Goal: Information Seeking & Learning: Learn about a topic

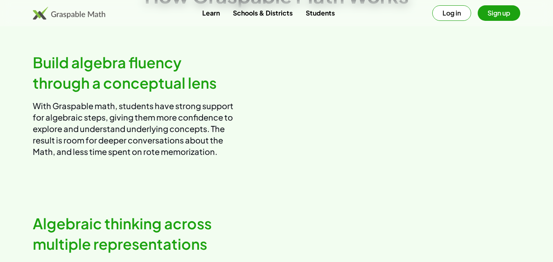
scroll to position [476, 0]
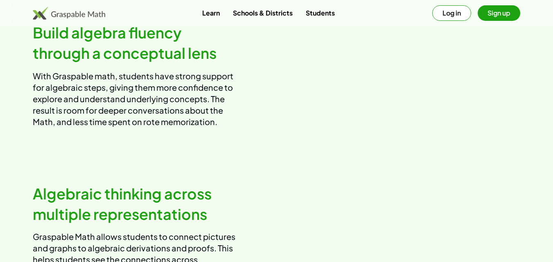
click at [410, 77] on video at bounding box center [401, 75] width 237 height 119
drag, startPoint x: 414, startPoint y: 86, endPoint x: 412, endPoint y: 105, distance: 18.9
click at [412, 105] on video at bounding box center [401, 75] width 237 height 119
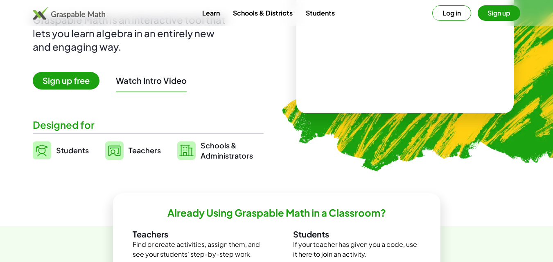
scroll to position [118, 0]
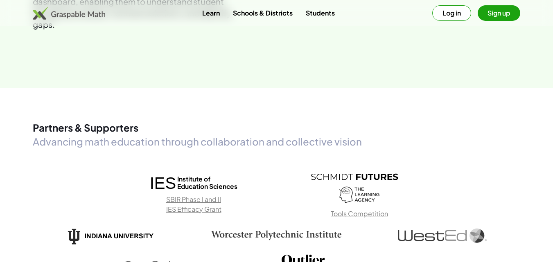
scroll to position [1028, 0]
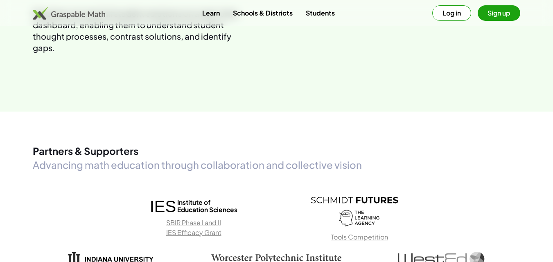
click at [456, 14] on button "Log in" at bounding box center [451, 13] width 39 height 16
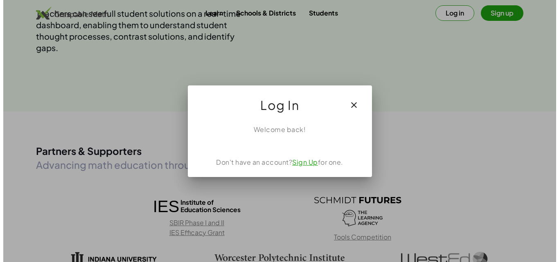
scroll to position [0, 0]
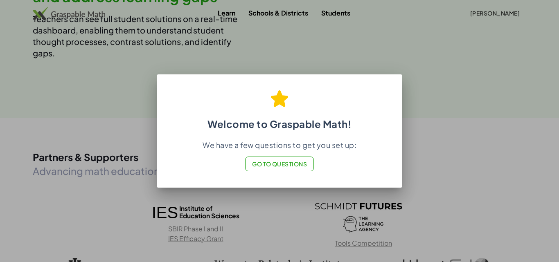
click at [270, 163] on span "Go to Questions" at bounding box center [279, 163] width 55 height 7
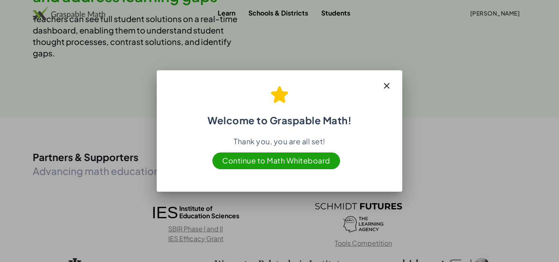
click at [385, 85] on icon "button" at bounding box center [387, 86] width 10 height 10
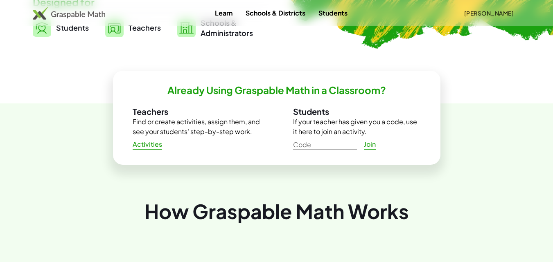
scroll to position [228, 0]
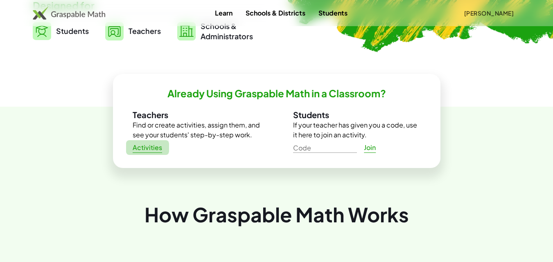
click at [147, 147] on span "Activities" at bounding box center [148, 148] width 30 height 9
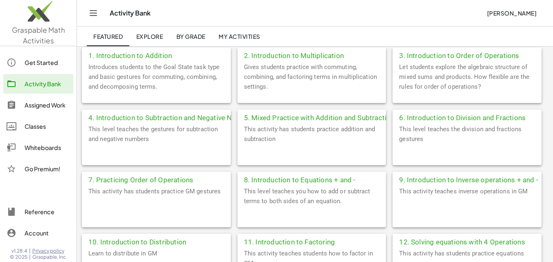
scroll to position [199, 0]
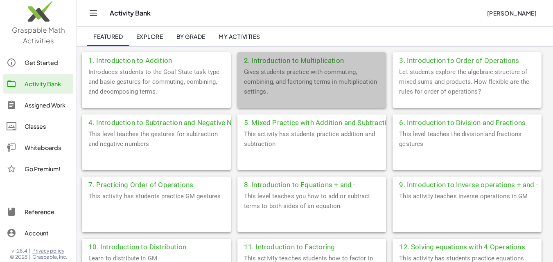
click at [282, 57] on div "2. Introduction to Multiplication" at bounding box center [311, 59] width 149 height 15
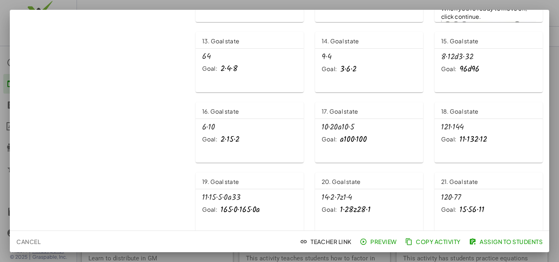
scroll to position [297, 0]
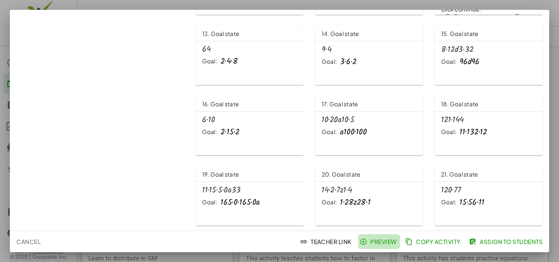
click at [381, 240] on span "Preview" at bounding box center [379, 241] width 36 height 7
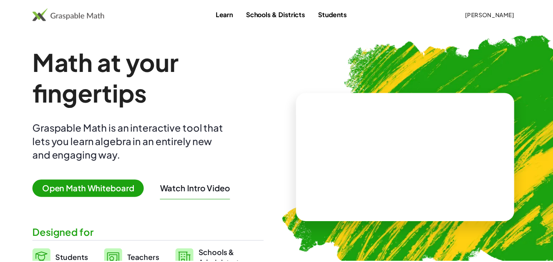
scroll to position [199, 0]
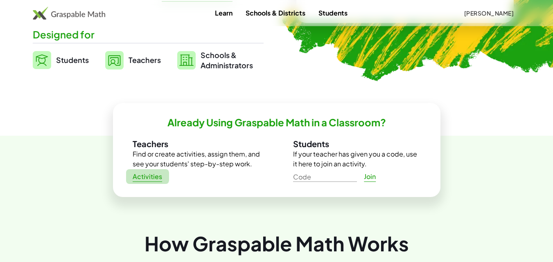
click at [150, 175] on span "Activities" at bounding box center [148, 177] width 30 height 9
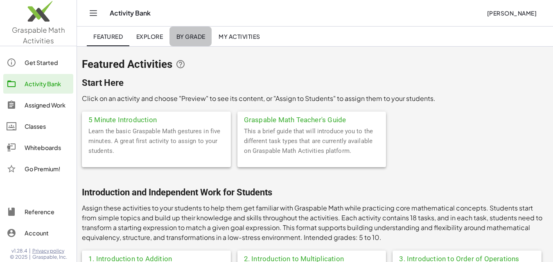
click at [191, 36] on span "By Grade" at bounding box center [190, 36] width 29 height 7
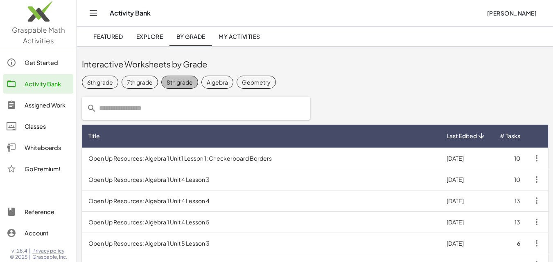
click at [173, 85] on div "8th grade" at bounding box center [180, 82] width 26 height 9
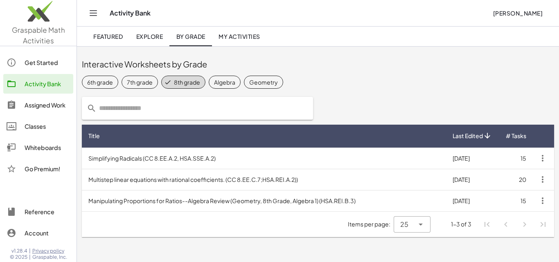
click at [124, 158] on td "Simplifying Radicals (CC 8.EE.A.2, HSA.SSE.A.2)" at bounding box center [264, 158] width 364 height 21
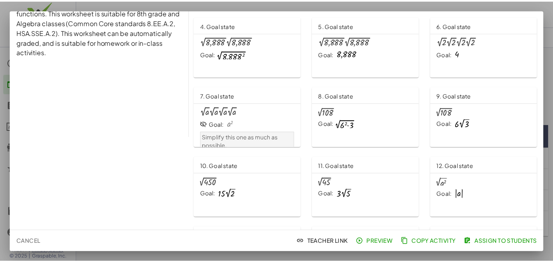
scroll to position [106, 0]
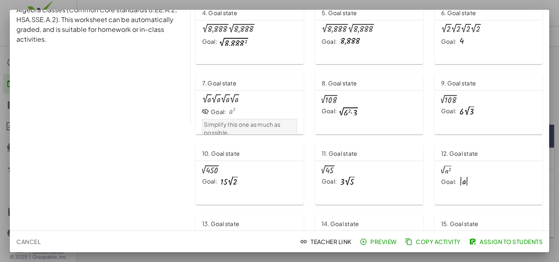
click at [216, 101] on div at bounding box center [220, 99] width 36 height 10
drag, startPoint x: 553, startPoint y: 135, endPoint x: 552, endPoint y: 162, distance: 27.0
click at [552, 162] on div at bounding box center [279, 131] width 559 height 262
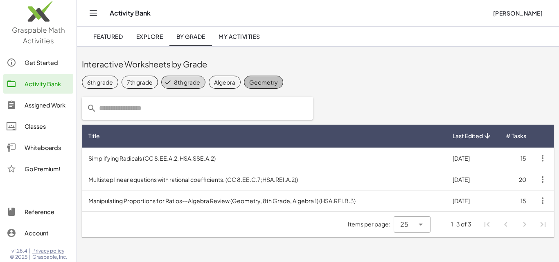
click at [252, 80] on div "Geometry" at bounding box center [263, 82] width 29 height 9
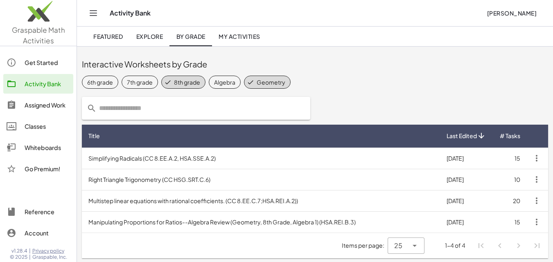
click at [128, 180] on td "Right Triangle Trigonometry (CC HSG.SRT.C.6)" at bounding box center [261, 179] width 358 height 21
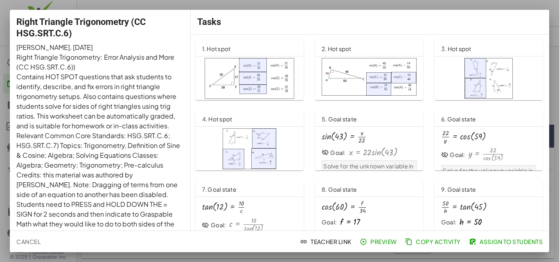
click at [232, 67] on img at bounding box center [250, 78] width 90 height 41
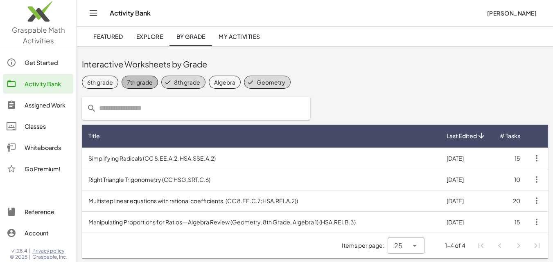
click at [147, 85] on div "7th grade" at bounding box center [140, 82] width 26 height 9
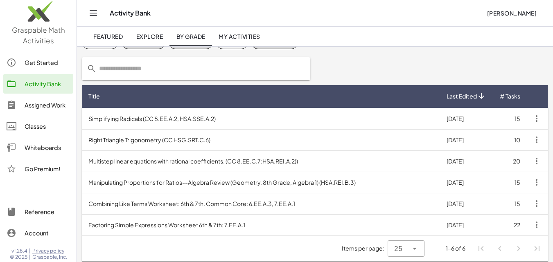
scroll to position [44, 0]
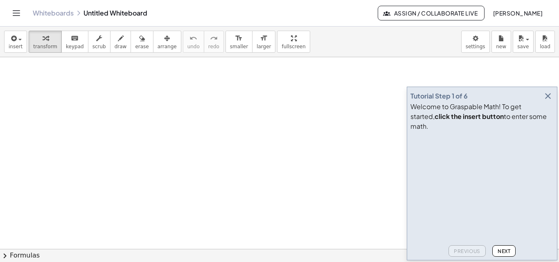
click at [547, 101] on icon "button" at bounding box center [548, 96] width 10 height 10
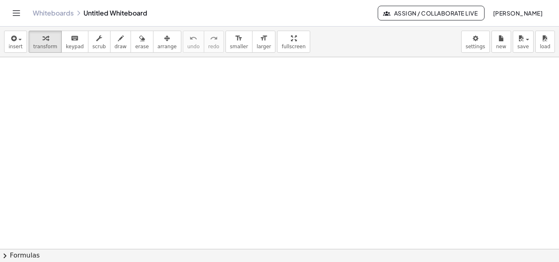
scroll to position [14, 0]
click at [520, 16] on span "Mitra Vizheh" at bounding box center [518, 12] width 50 height 7
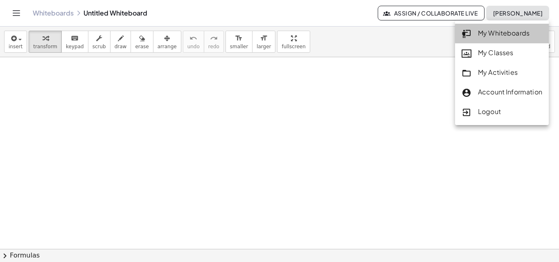
click at [485, 35] on div "My Whiteboards" at bounding box center [502, 33] width 81 height 11
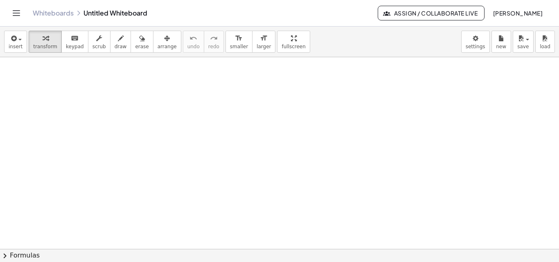
click at [14, 12] on icon "Toggle navigation" at bounding box center [16, 13] width 10 height 10
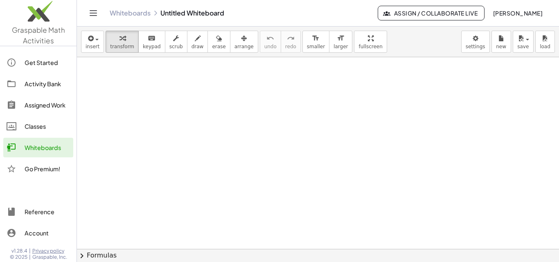
click at [120, 93] on div at bounding box center [318, 249] width 482 height 384
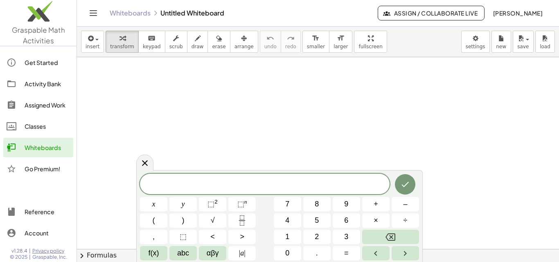
click at [74, 80] on div "Get Started Activity Bank Assigned Work Classes Whiteboards Go Premium!" at bounding box center [38, 117] width 77 height 134
click at [93, 80] on div at bounding box center [318, 249] width 482 height 384
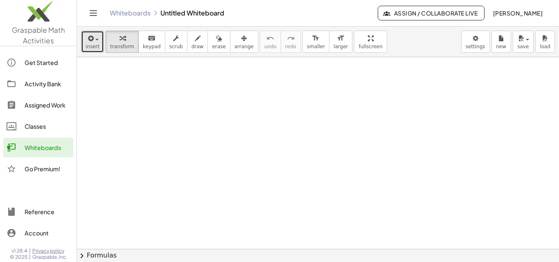
click at [96, 41] on div "button" at bounding box center [93, 38] width 14 height 10
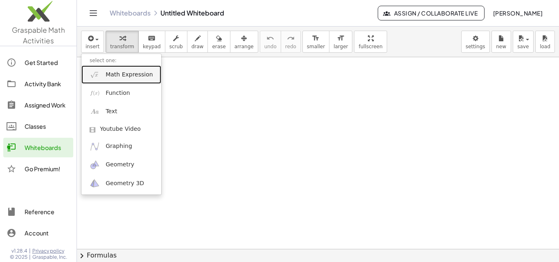
click at [119, 74] on span "Math Expression" at bounding box center [129, 75] width 47 height 8
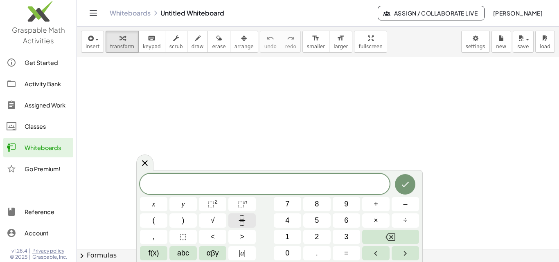
click at [243, 221] on icon "Fraction" at bounding box center [242, 221] width 10 height 10
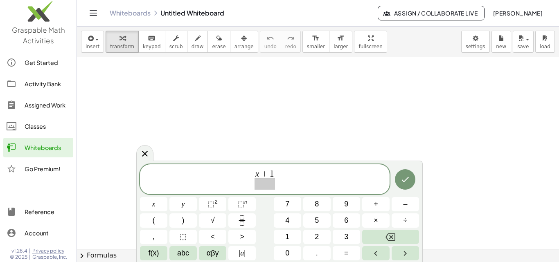
click at [261, 187] on span at bounding box center [265, 184] width 21 height 11
click at [277, 179] on span "x + 1 x − 2 ​ ​" at bounding box center [265, 180] width 250 height 22
click at [347, 252] on span "=" at bounding box center [346, 253] width 5 height 11
click at [240, 221] on icon "Fraction" at bounding box center [242, 221] width 10 height 10
click at [217, 204] on sup "2" at bounding box center [215, 202] width 3 height 6
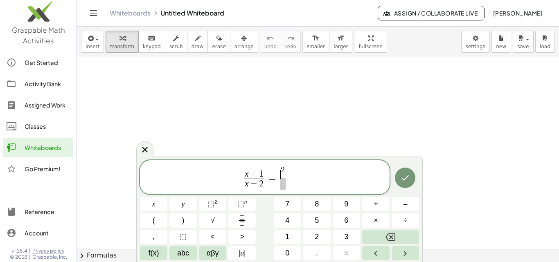
click at [280, 175] on span "​ 2" at bounding box center [283, 172] width 6 height 13
click at [280, 184] on span "​" at bounding box center [283, 184] width 10 height 11
click at [167, 197] on div at bounding box center [153, 204] width 27 height 14
click at [404, 177] on icon "Done" at bounding box center [405, 178] width 10 height 10
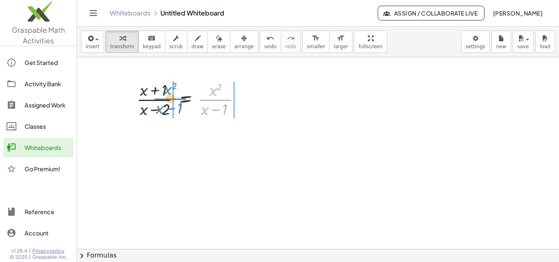
drag, startPoint x: 227, startPoint y: 100, endPoint x: 183, endPoint y: 99, distance: 44.6
click at [183, 99] on div at bounding box center [192, 99] width 119 height 41
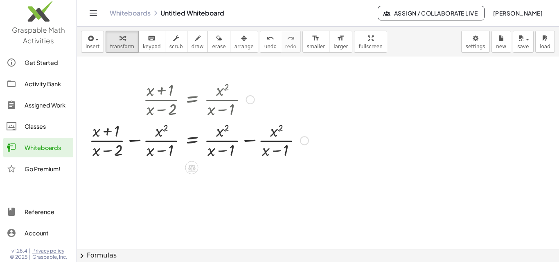
click at [248, 142] on div at bounding box center [199, 140] width 228 height 41
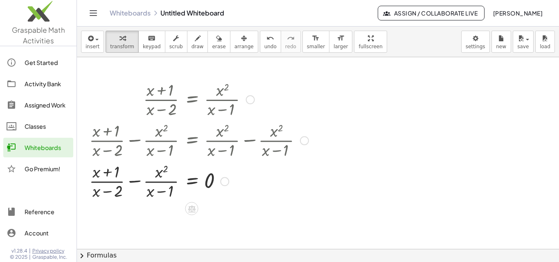
click at [138, 182] on div at bounding box center [199, 180] width 228 height 41
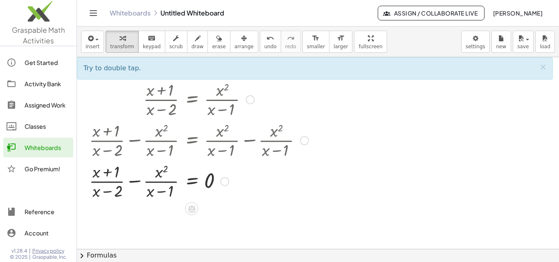
click at [137, 182] on div at bounding box center [199, 180] width 228 height 41
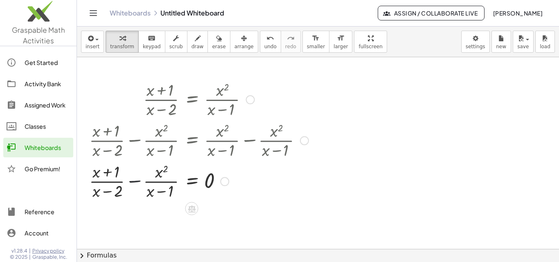
click at [137, 182] on div at bounding box center [199, 180] width 228 height 41
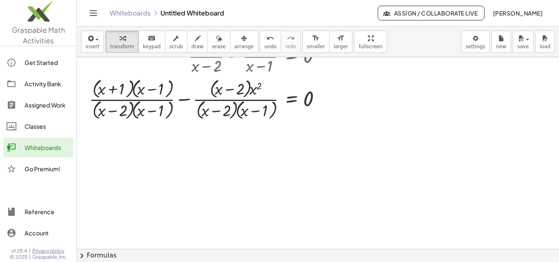
scroll to position [123, 0]
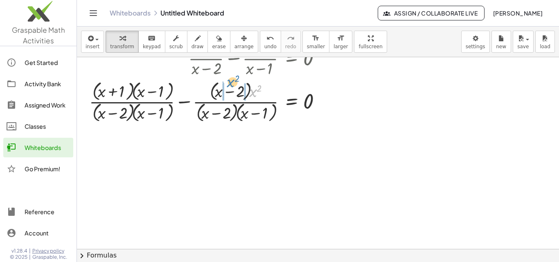
drag, startPoint x: 254, startPoint y: 92, endPoint x: 231, endPoint y: 82, distance: 24.9
click at [231, 82] on div at bounding box center [248, 101] width 327 height 45
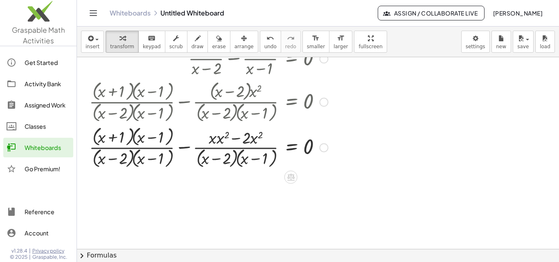
click at [217, 140] on div at bounding box center [248, 146] width 327 height 45
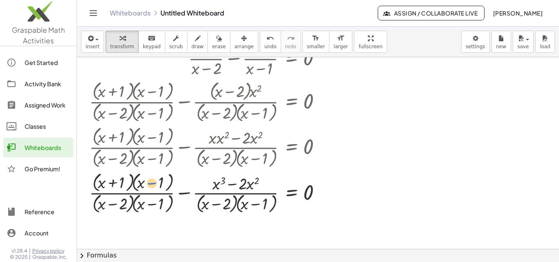
click at [149, 182] on div at bounding box center [248, 192] width 327 height 45
click at [153, 189] on div at bounding box center [248, 192] width 327 height 45
drag, startPoint x: 137, startPoint y: 176, endPoint x: 93, endPoint y: 178, distance: 43.8
click at [93, 178] on div at bounding box center [248, 192] width 327 height 45
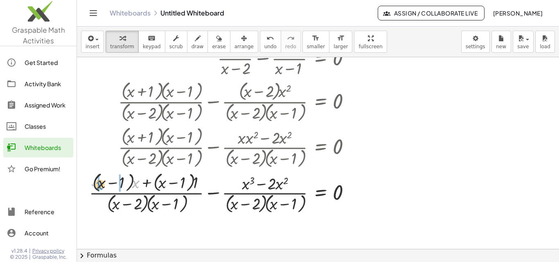
drag, startPoint x: 135, startPoint y: 185, endPoint x: 99, endPoint y: 186, distance: 36.1
click at [99, 186] on div at bounding box center [263, 192] width 356 height 45
drag, startPoint x: 195, startPoint y: 184, endPoint x: 159, endPoint y: 187, distance: 36.5
click at [162, 187] on div at bounding box center [264, 192] width 353 height 45
click at [144, 183] on div at bounding box center [263, 192] width 356 height 43
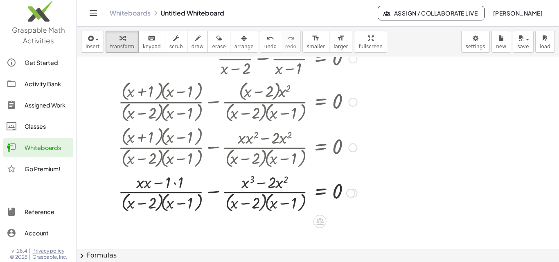
click at [174, 183] on div at bounding box center [277, 192] width 327 height 43
click at [152, 187] on div at bounding box center [277, 192] width 327 height 43
click at [215, 194] on div at bounding box center [277, 192] width 327 height 43
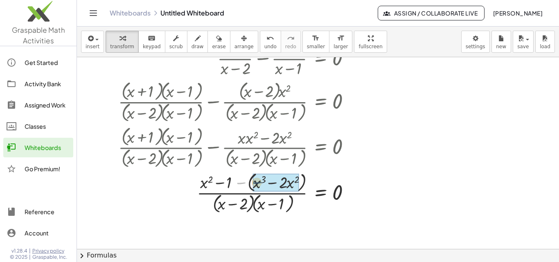
drag, startPoint x: 242, startPoint y: 185, endPoint x: 261, endPoint y: 184, distance: 18.4
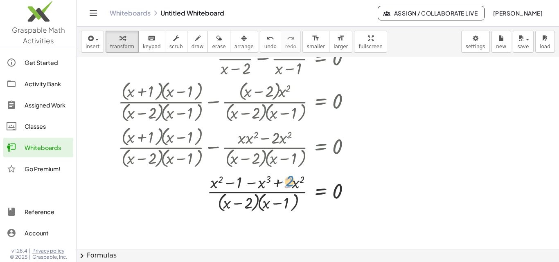
click at [292, 181] on div at bounding box center [277, 192] width 327 height 43
click at [292, 183] on div at bounding box center [277, 192] width 327 height 43
drag, startPoint x: 280, startPoint y: 184, endPoint x: 201, endPoint y: 188, distance: 78.7
click at [201, 188] on div at bounding box center [277, 192] width 327 height 43
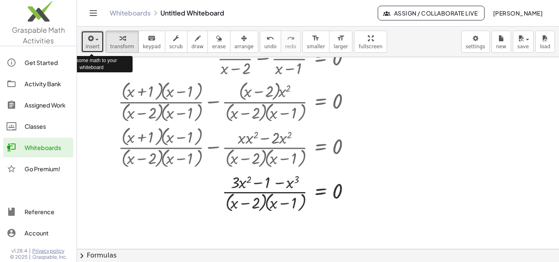
click at [95, 41] on div "button" at bounding box center [93, 38] width 14 height 10
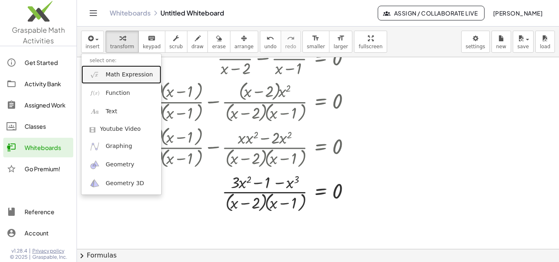
click at [121, 74] on span "Math Expression" at bounding box center [129, 75] width 47 height 8
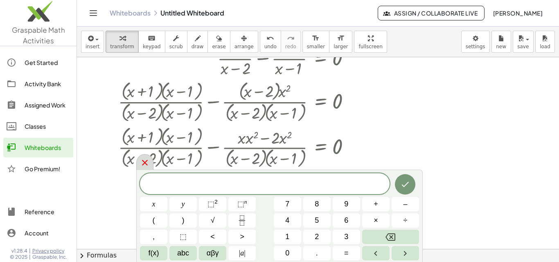
click at [143, 165] on icon at bounding box center [145, 163] width 6 height 6
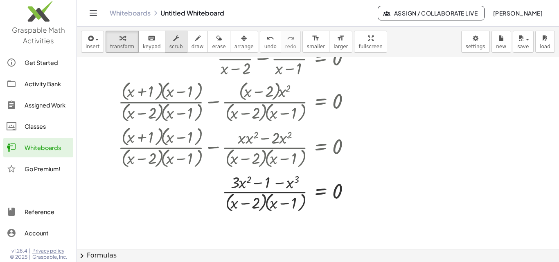
click at [170, 45] on span "scrub" at bounding box center [176, 47] width 14 height 6
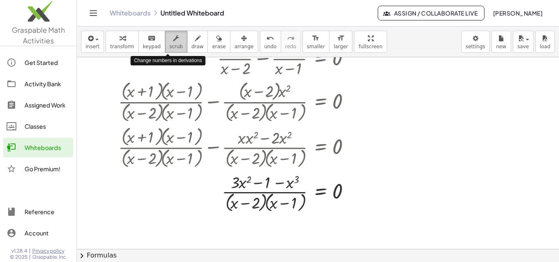
click at [169, 36] on div "button" at bounding box center [176, 38] width 14 height 10
click at [327, 233] on div at bounding box center [318, 127] width 482 height 384
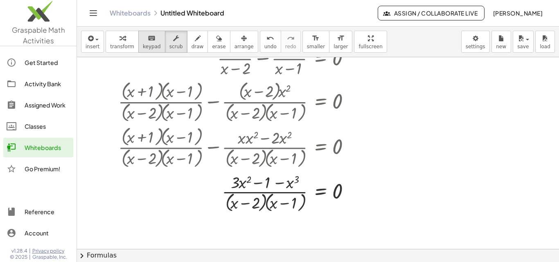
click at [149, 45] on span "keypad" at bounding box center [152, 47] width 18 height 6
click at [311, 219] on div at bounding box center [318, 127] width 482 height 384
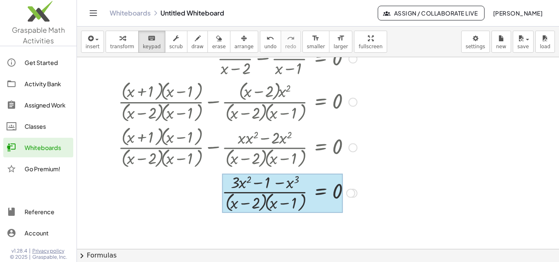
click at [319, 193] on div at bounding box center [282, 193] width 121 height 39
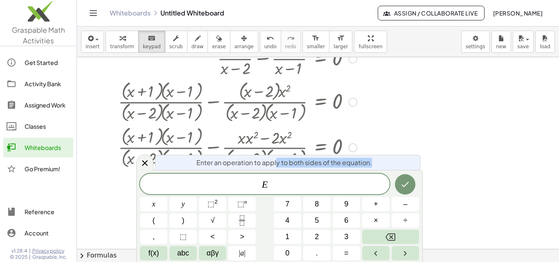
drag, startPoint x: 278, startPoint y: 160, endPoint x: 278, endPoint y: 172, distance: 11.9
click at [278, 172] on div "Enter an operation to apply to both sides of the equation. E x y ⬚ 2 ⬚ n 7 8 9 …" at bounding box center [279, 216] width 287 height 92
drag, startPoint x: 264, startPoint y: 162, endPoint x: 308, endPoint y: 168, distance: 44.1
click at [308, 168] on div "Enter an operation to apply to both sides of the equation." at bounding box center [287, 162] width 265 height 15
drag, startPoint x: 385, startPoint y: 166, endPoint x: 385, endPoint y: 174, distance: 7.4
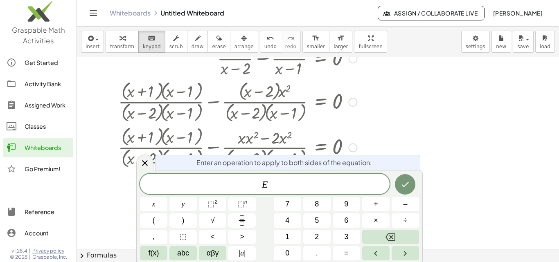
click at [385, 174] on div "Enter an operation to apply to both sides of the equation. E x y ⬚ 2 ⬚ n 7 8 9 …" at bounding box center [279, 216] width 287 height 92
click at [142, 165] on icon at bounding box center [145, 163] width 6 height 6
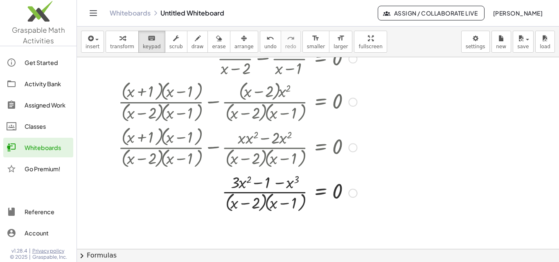
click at [320, 193] on div at bounding box center [277, 192] width 327 height 43
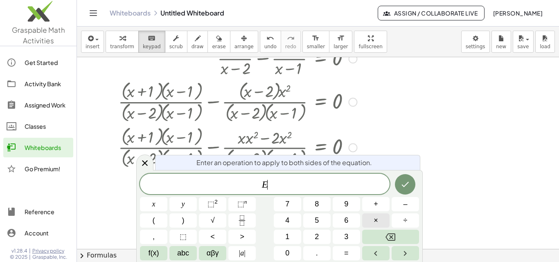
click at [376, 220] on span "×" at bounding box center [376, 220] width 5 height 11
click at [262, 187] on span at bounding box center [263, 184] width 5 height 10
click at [284, 184] on span "​" at bounding box center [286, 184] width 5 height 10
click at [399, 184] on button "Done" at bounding box center [405, 184] width 20 height 20
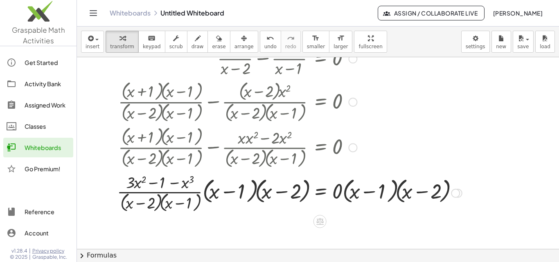
click at [397, 194] on div at bounding box center [289, 192] width 353 height 43
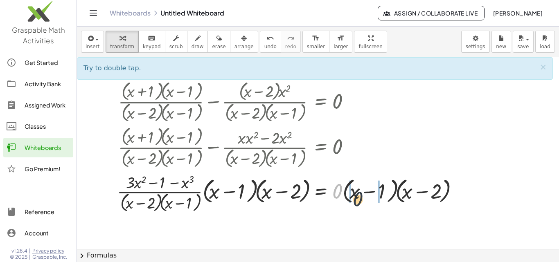
drag, startPoint x: 336, startPoint y: 193, endPoint x: 355, endPoint y: 199, distance: 19.3
click at [361, 200] on div at bounding box center [289, 192] width 353 height 43
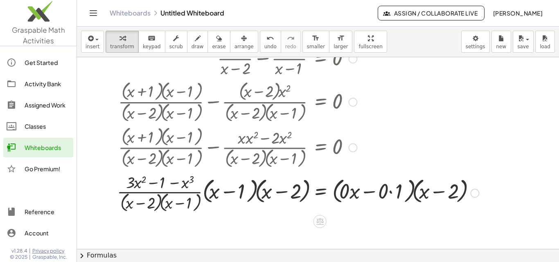
click at [391, 193] on div at bounding box center [298, 192] width 370 height 43
click at [352, 194] on div at bounding box center [289, 192] width 353 height 43
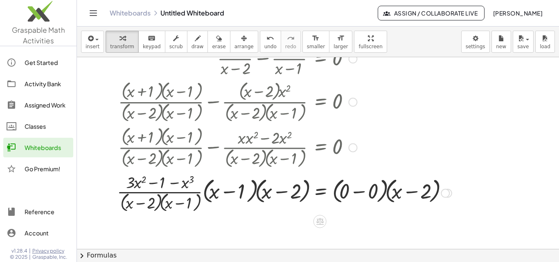
click at [359, 192] on div at bounding box center [284, 192] width 343 height 43
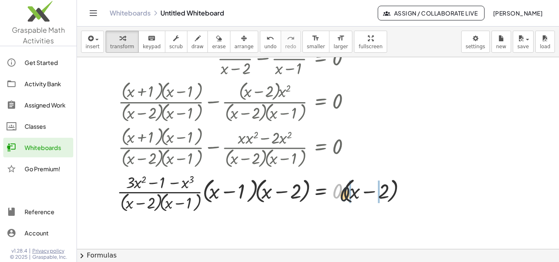
drag, startPoint x: 337, startPoint y: 194, endPoint x: 370, endPoint y: 199, distance: 33.6
click at [370, 199] on div at bounding box center [277, 192] width 328 height 43
click at [343, 194] on div at bounding box center [277, 192] width 328 height 43
click at [385, 193] on div at bounding box center [277, 192] width 328 height 43
click at [342, 193] on div at bounding box center [277, 192] width 328 height 43
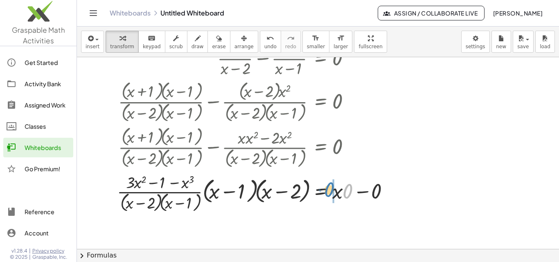
drag, startPoint x: 347, startPoint y: 193, endPoint x: 328, endPoint y: 191, distance: 18.5
click at [328, 191] on div at bounding box center [277, 192] width 328 height 43
click at [341, 193] on div at bounding box center [277, 192] width 328 height 43
click at [351, 192] on div at bounding box center [277, 192] width 328 height 43
click at [212, 183] on div at bounding box center [277, 192] width 328 height 43
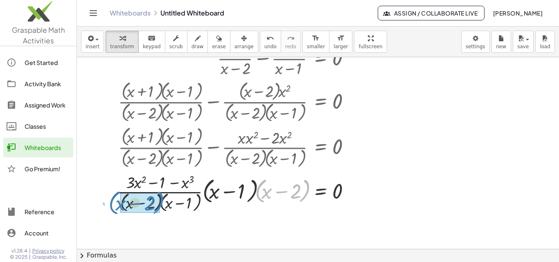
drag, startPoint x: 255, startPoint y: 184, endPoint x: 109, endPoint y: 196, distance: 146.6
click at [109, 196] on div "· ( + x + 1 ) · ( + x − 2 ) = · x 2 · ( + x − 1 ) + · ( + x + 1 ) · ( + x − 2 )…" at bounding box center [274, 85] width 338 height 263
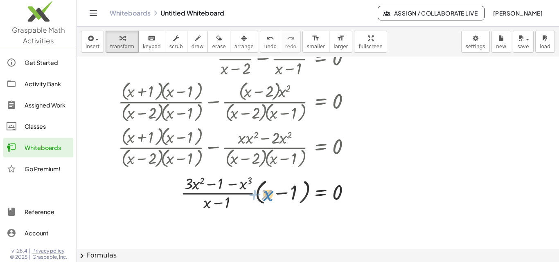
click at [263, 186] on div at bounding box center [277, 192] width 327 height 41
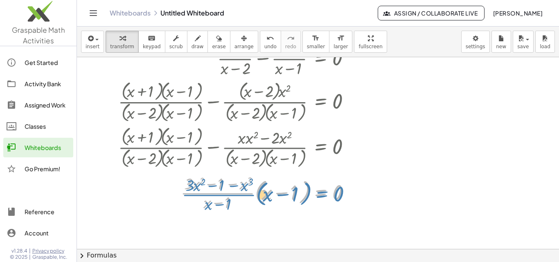
click at [309, 191] on div at bounding box center [277, 192] width 327 height 41
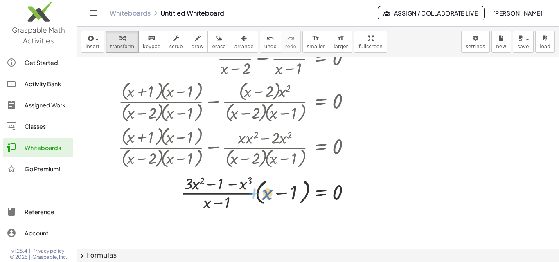
click at [265, 184] on div at bounding box center [277, 192] width 327 height 41
click at [263, 185] on div at bounding box center [277, 192] width 327 height 41
click at [263, 183] on div at bounding box center [277, 192] width 327 height 41
click at [308, 186] on div at bounding box center [277, 192] width 327 height 41
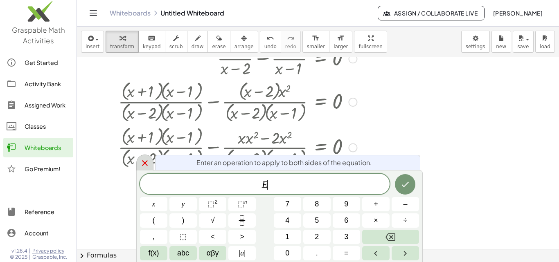
click at [148, 162] on icon at bounding box center [145, 163] width 10 height 10
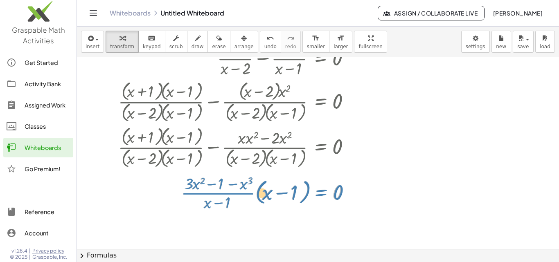
click at [309, 185] on div at bounding box center [277, 192] width 327 height 41
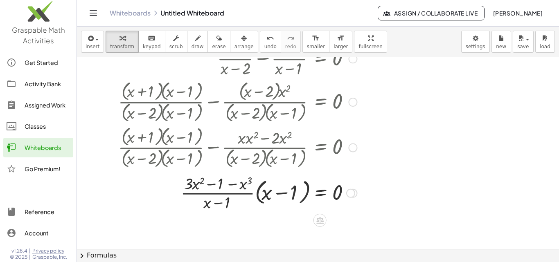
click at [264, 186] on div at bounding box center [277, 192] width 327 height 41
click at [263, 183] on div at bounding box center [277, 192] width 327 height 41
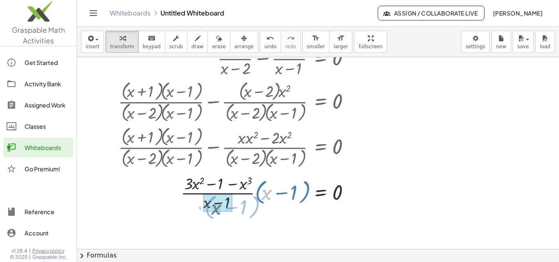
drag, startPoint x: 263, startPoint y: 183, endPoint x: 212, endPoint y: 198, distance: 53.2
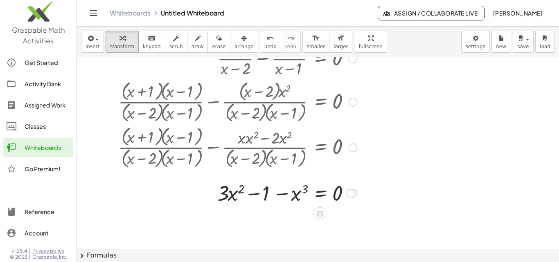
click at [324, 194] on div at bounding box center [277, 193] width 327 height 28
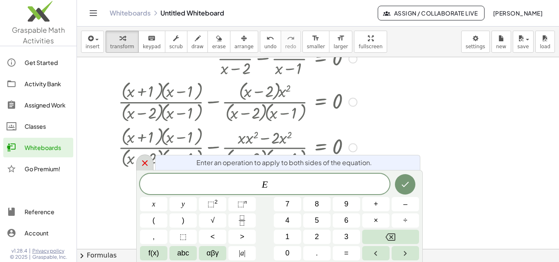
click at [148, 168] on div at bounding box center [144, 163] width 17 height 16
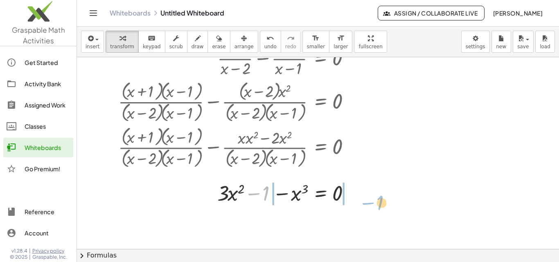
drag, startPoint x: 253, startPoint y: 197, endPoint x: 366, endPoint y: 206, distance: 113.7
click at [366, 206] on div at bounding box center [277, 193] width 327 height 28
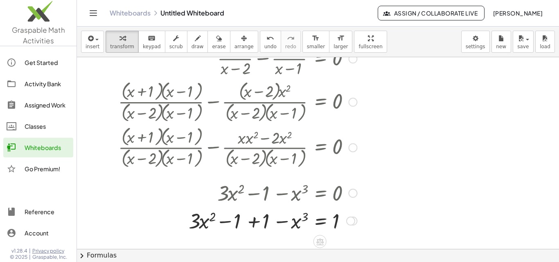
click at [253, 223] on div at bounding box center [277, 221] width 327 height 28
drag, startPoint x: 301, startPoint y: 219, endPoint x: 296, endPoint y: 221, distance: 5.1
click at [296, 221] on div at bounding box center [277, 221] width 327 height 28
click at [302, 216] on div at bounding box center [277, 221] width 327 height 28
drag, startPoint x: 298, startPoint y: 223, endPoint x: 262, endPoint y: 222, distance: 36.8
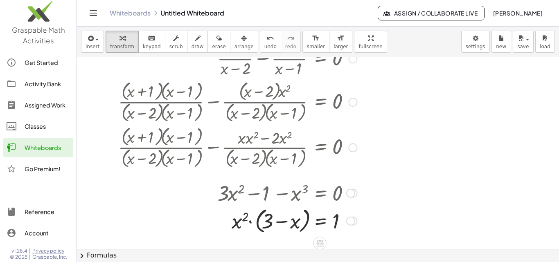
click at [354, 222] on div at bounding box center [350, 221] width 9 height 9
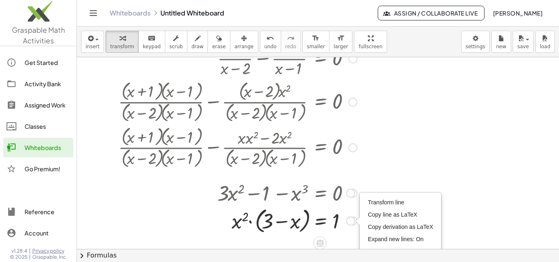
click at [334, 217] on div at bounding box center [277, 220] width 327 height 31
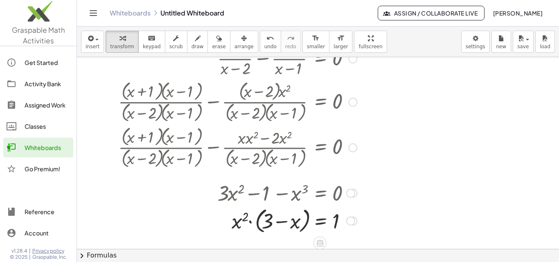
click at [347, 220] on div "Transform line Copy line as LaTeX Copy derivation as LaTeX Expand new lines: On" at bounding box center [350, 221] width 9 height 9
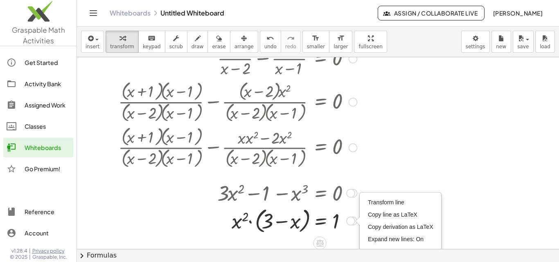
drag, startPoint x: 350, startPoint y: 221, endPoint x: 331, endPoint y: 174, distance: 50.7
click at [331, 174] on div "· ( + x + 1 ) · ( + x − 2 ) = · x 2 · ( + x − 1 ) + · ( + x + 1 ) · ( + x − 2 )…" at bounding box center [274, 96] width 337 height 284
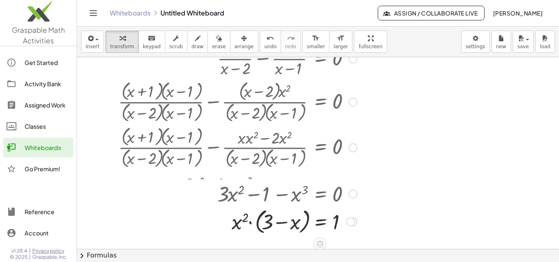
drag, startPoint x: 354, startPoint y: 194, endPoint x: 350, endPoint y: 199, distance: 5.8
click at [320, 194] on div "+ · 3 · x 2 − 1 − x 3 = 0" at bounding box center [320, 194] width 0 height 0
click at [353, 195] on div at bounding box center [350, 193] width 9 height 9
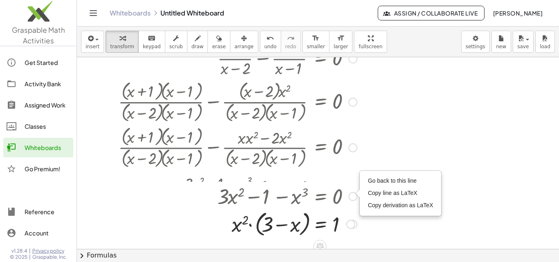
drag, startPoint x: 353, startPoint y: 195, endPoint x: 351, endPoint y: 200, distance: 4.8
click at [320, 197] on div "+ · 3 · x 2 − 1 − x 3 = 0 Go back to this line Copy line as LaTeX Copy derivati…" at bounding box center [320, 197] width 0 height 0
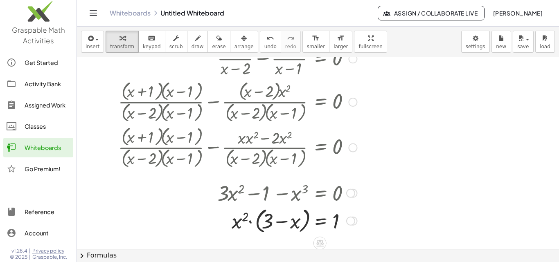
drag, startPoint x: 350, startPoint y: 207, endPoint x: 350, endPoint y: 219, distance: 12.3
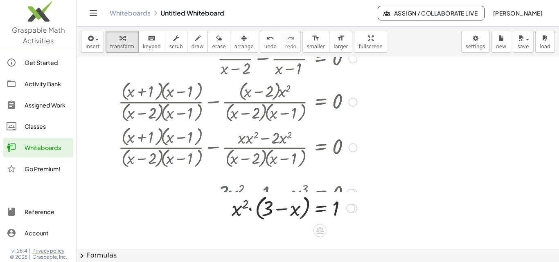
drag, startPoint x: 350, startPoint y: 220, endPoint x: 350, endPoint y: 204, distance: 16.4
click at [350, 204] on div "Transform line Copy line as LaTeX Copy derivation as LaTeX Expand new lines: On" at bounding box center [350, 208] width 9 height 9
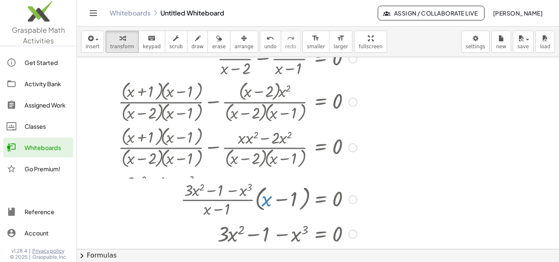
drag, startPoint x: 352, startPoint y: 193, endPoint x: 352, endPoint y: 237, distance: 44.6
click at [320, 235] on div "+ · 3 · x 2 − 1 − x 3 = 0 Go back to this line Copy line as LaTeX Copy derivati…" at bounding box center [320, 235] width 0 height 0
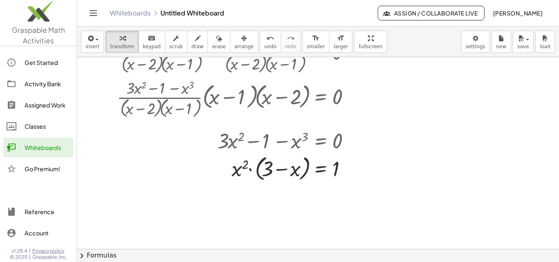
scroll to position [219, 0]
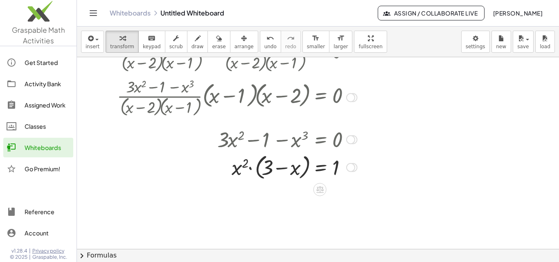
click at [324, 165] on div at bounding box center [277, 166] width 328 height 31
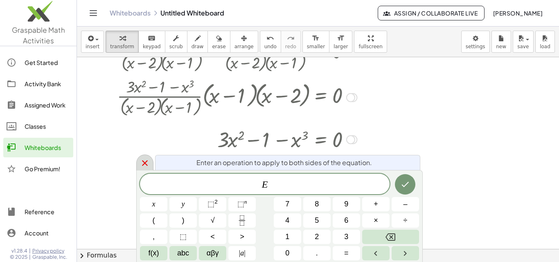
click at [146, 162] on icon at bounding box center [145, 163] width 6 height 6
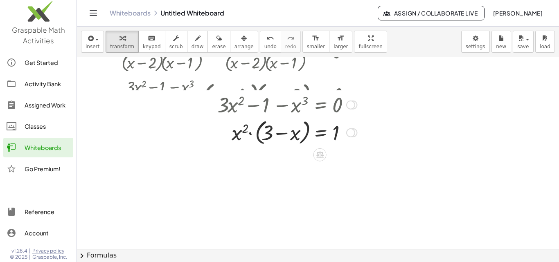
drag, startPoint x: 350, startPoint y: 140, endPoint x: 350, endPoint y: 101, distance: 38.9
click at [350, 101] on div "Go back to this line Copy line as LaTeX Copy derivation as LaTeX" at bounding box center [350, 105] width 9 height 9
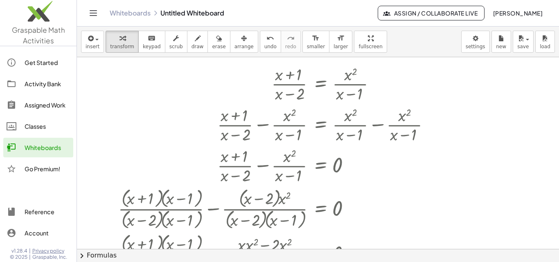
scroll to position [0, 0]
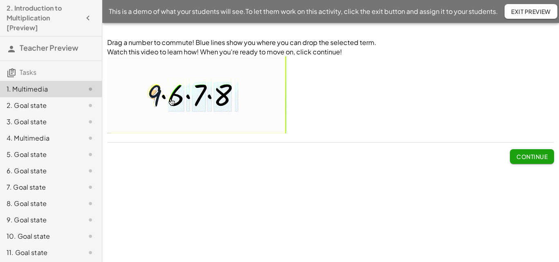
click at [546, 157] on span "Continue" at bounding box center [532, 156] width 31 height 7
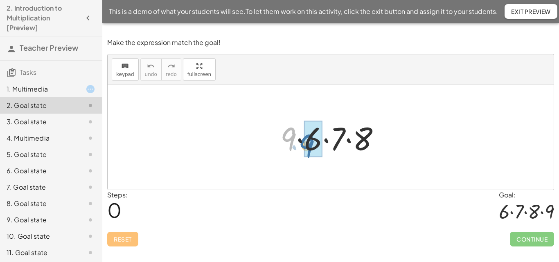
drag, startPoint x: 292, startPoint y: 140, endPoint x: 311, endPoint y: 148, distance: 21.3
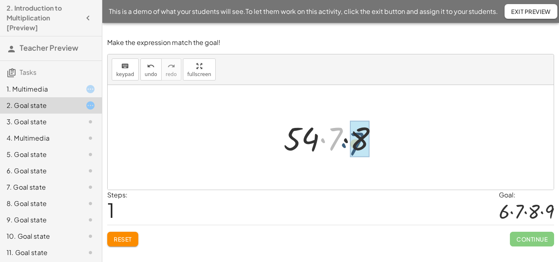
drag, startPoint x: 334, startPoint y: 142, endPoint x: 355, endPoint y: 147, distance: 21.8
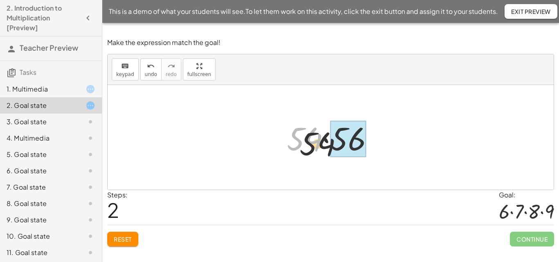
drag, startPoint x: 315, startPoint y: 143, endPoint x: 357, endPoint y: 151, distance: 42.9
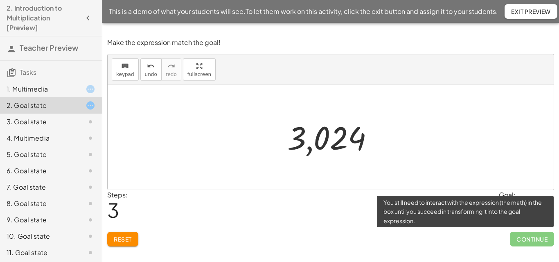
click at [521, 234] on span "Continue" at bounding box center [532, 239] width 44 height 15
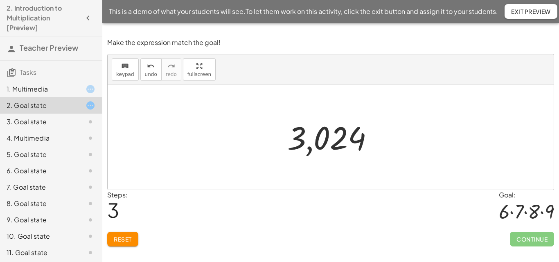
click at [318, 146] on div at bounding box center [333, 137] width 101 height 41
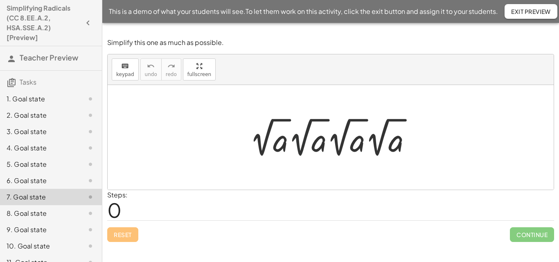
click at [291, 147] on div at bounding box center [334, 137] width 177 height 45
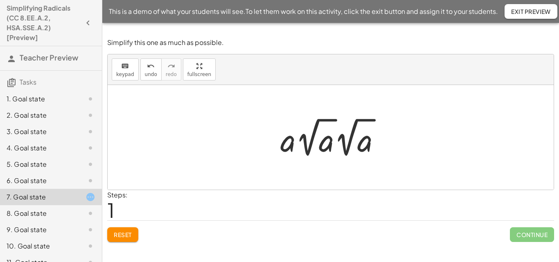
click at [338, 151] on div at bounding box center [333, 137] width 115 height 45
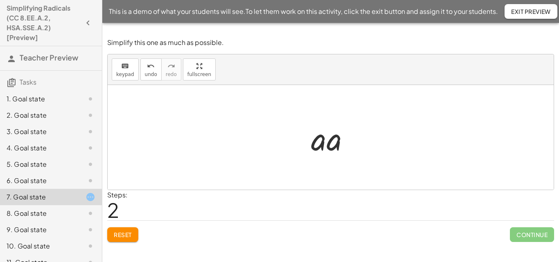
click at [326, 147] on div at bounding box center [333, 138] width 53 height 42
drag, startPoint x: 331, startPoint y: 143, endPoint x: 324, endPoint y: 145, distance: 7.1
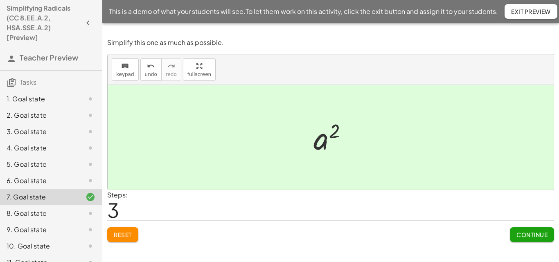
click at [537, 233] on span "Continue" at bounding box center [532, 234] width 31 height 7
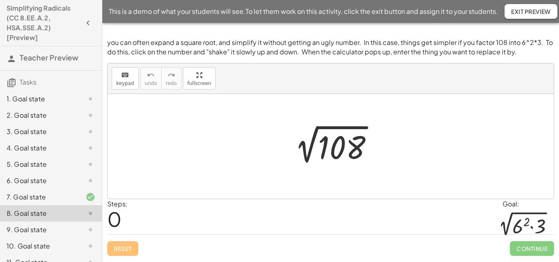
click at [342, 151] on div at bounding box center [334, 146] width 100 height 41
